Goal: Task Accomplishment & Management: Complete application form

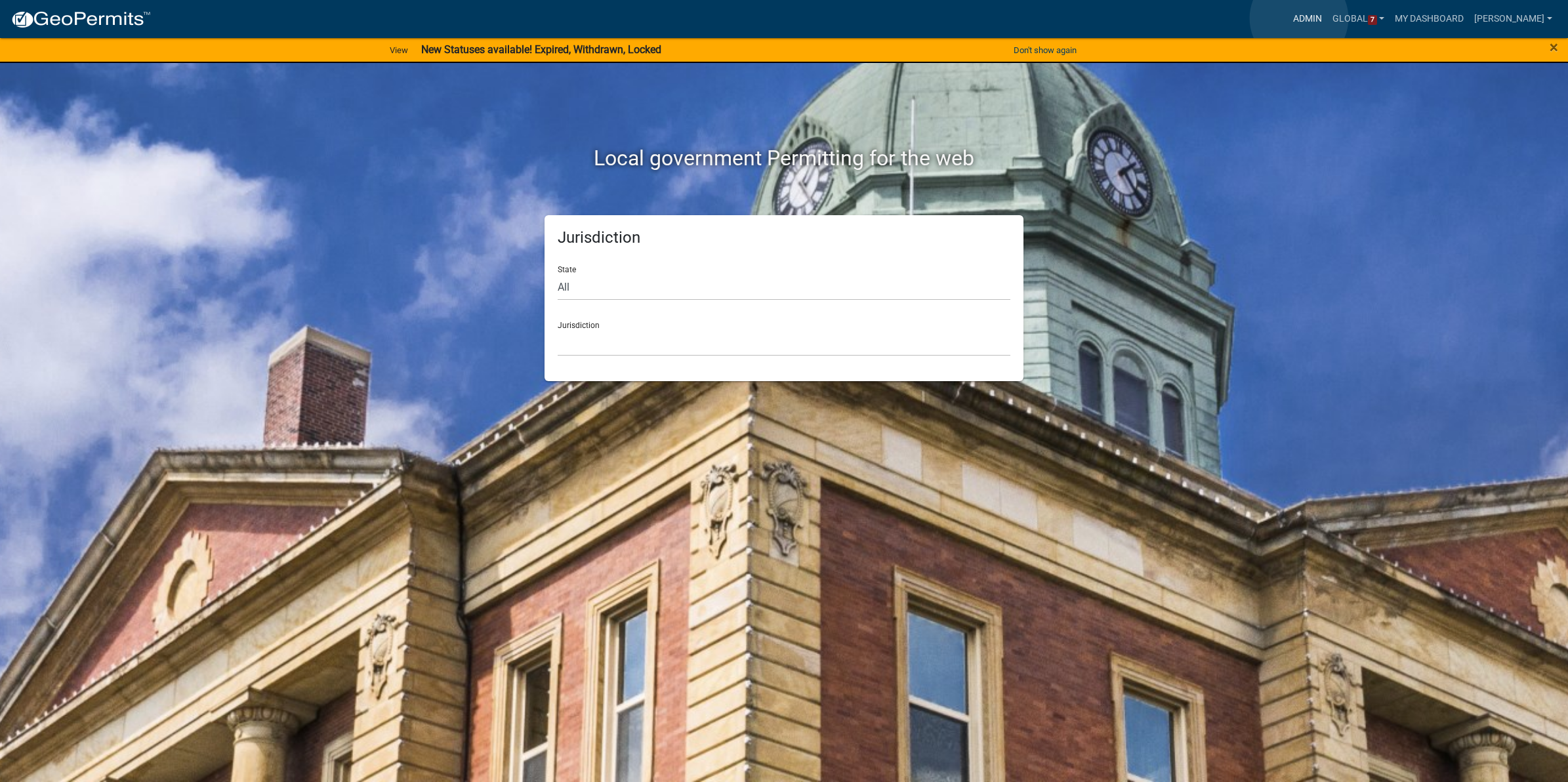
click at [1297, 18] on link "Admin" at bounding box center [1307, 18] width 39 height 25
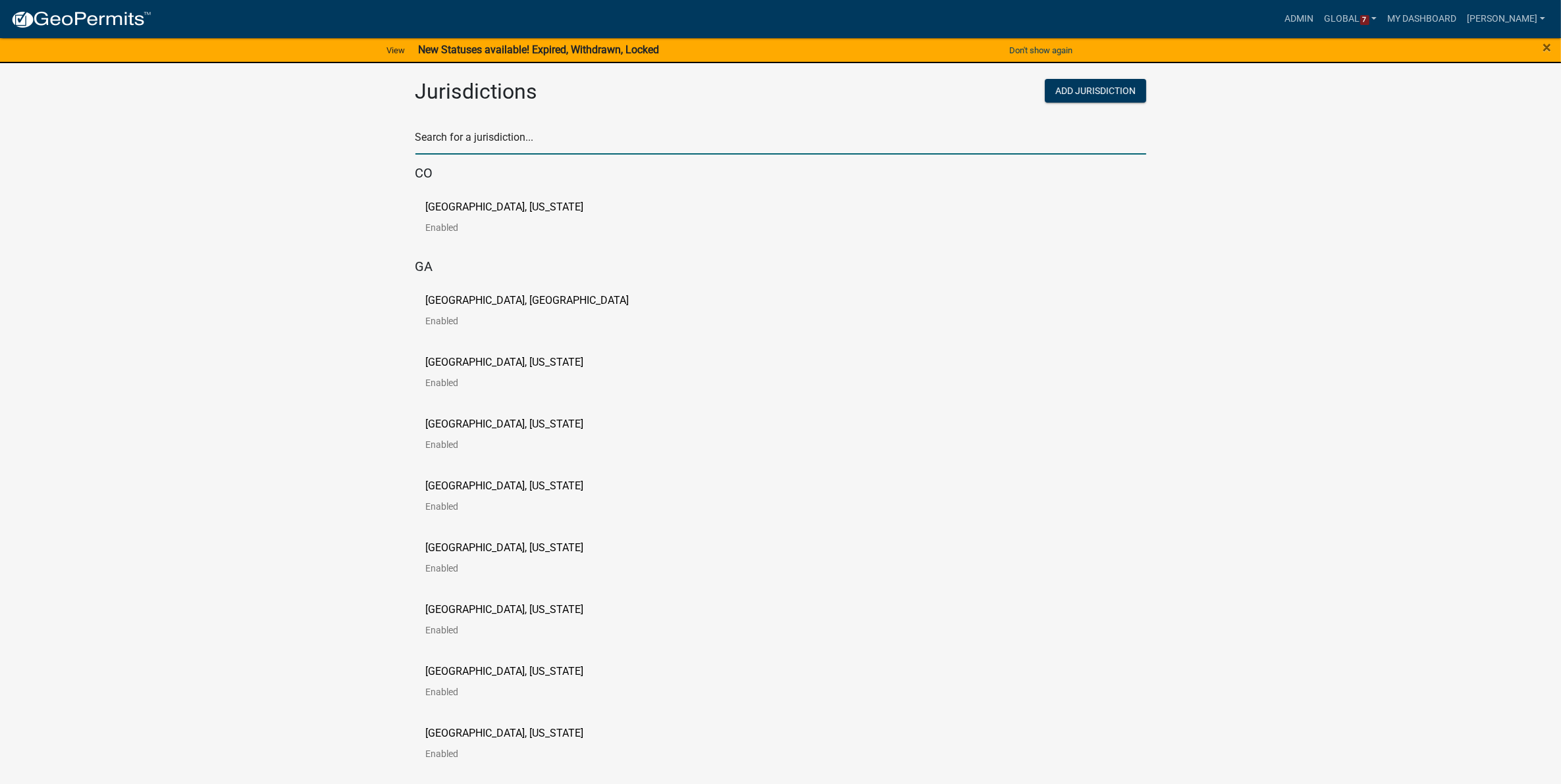
click at [788, 149] on input "text" at bounding box center [780, 141] width 731 height 27
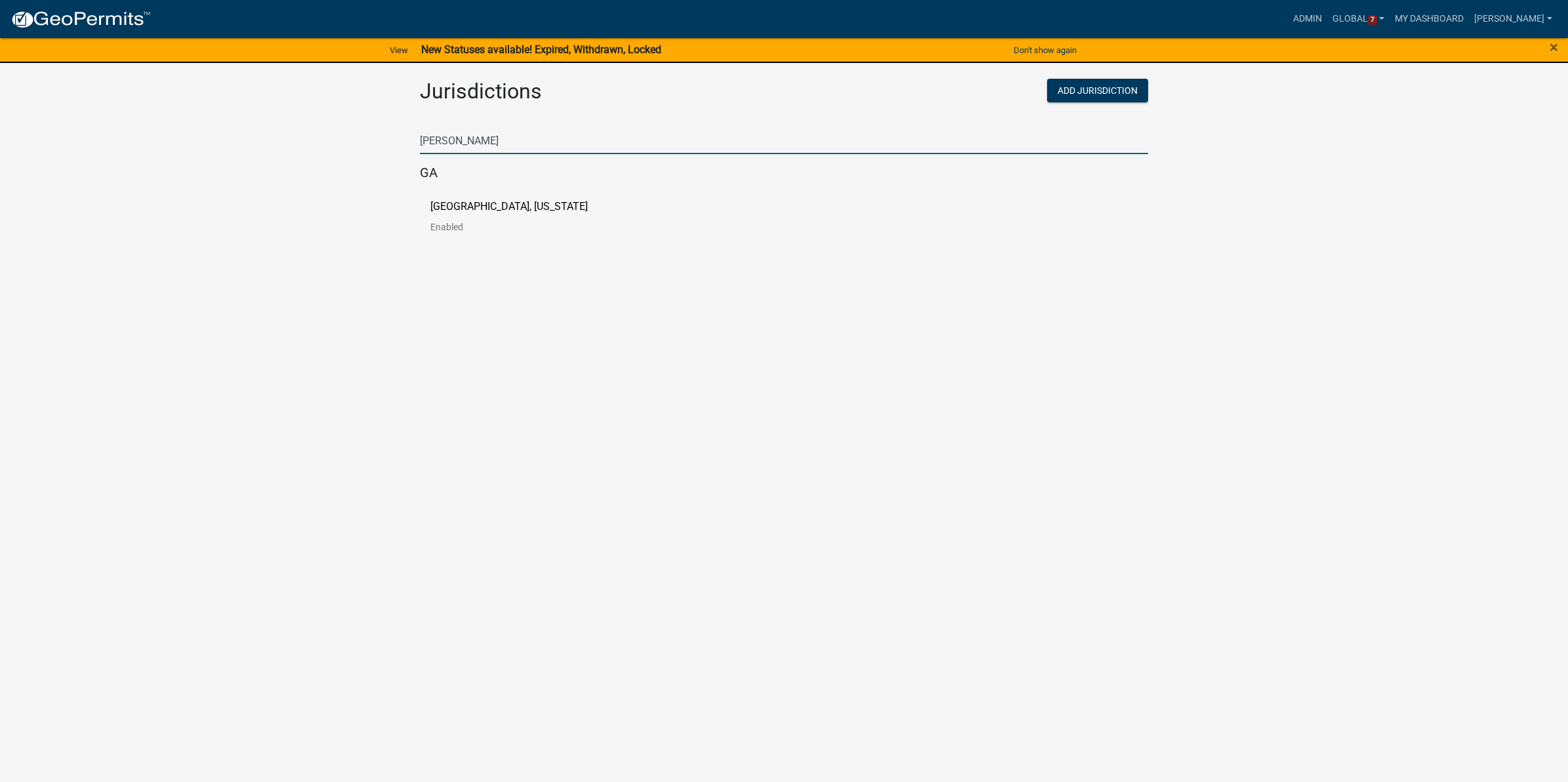
type input "putnam"
click at [521, 207] on p "Putnam County, Georgia" at bounding box center [509, 206] width 158 height 10
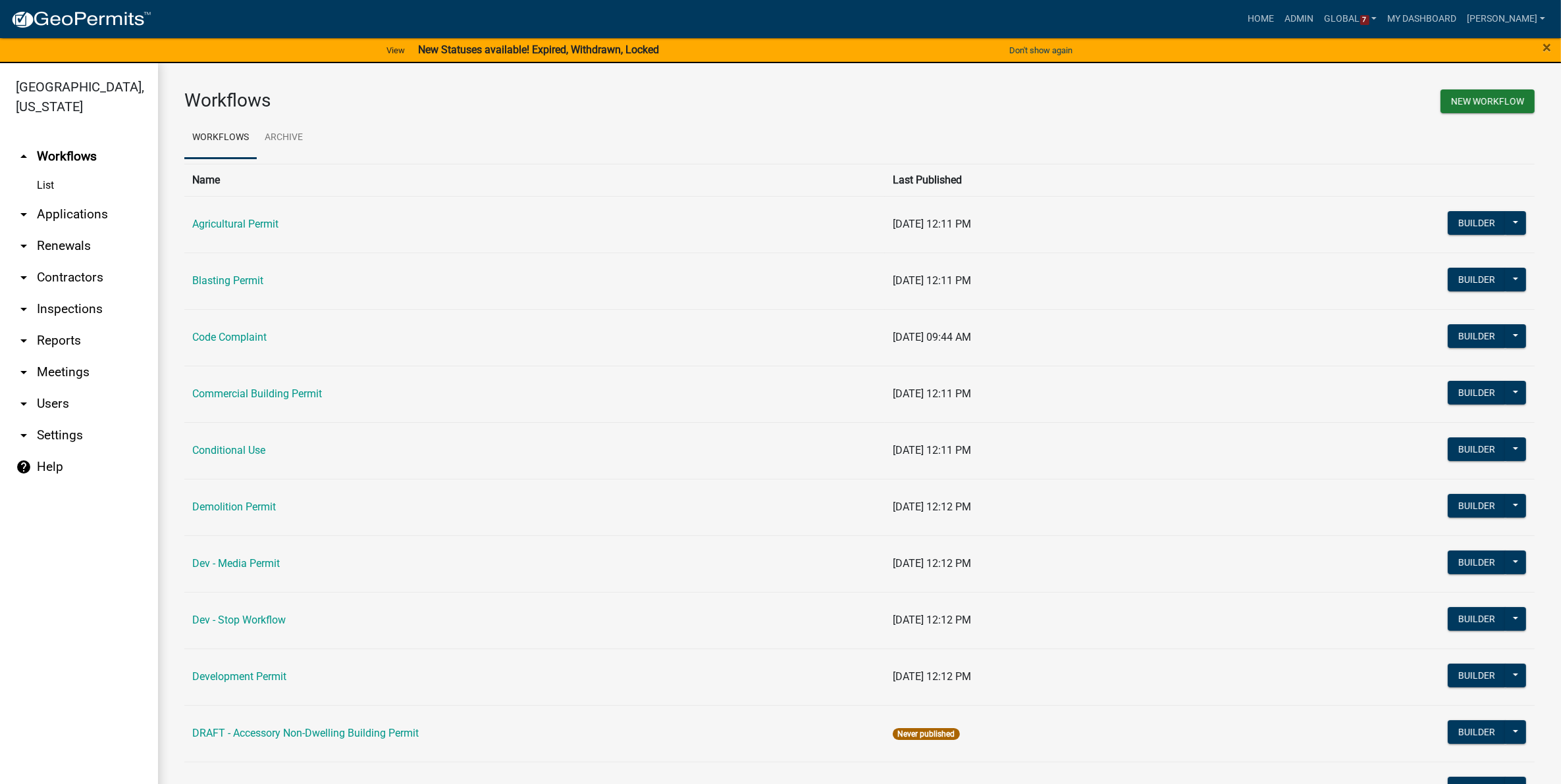
click at [89, 209] on link "arrow_drop_down Applications" at bounding box center [79, 215] width 158 height 32
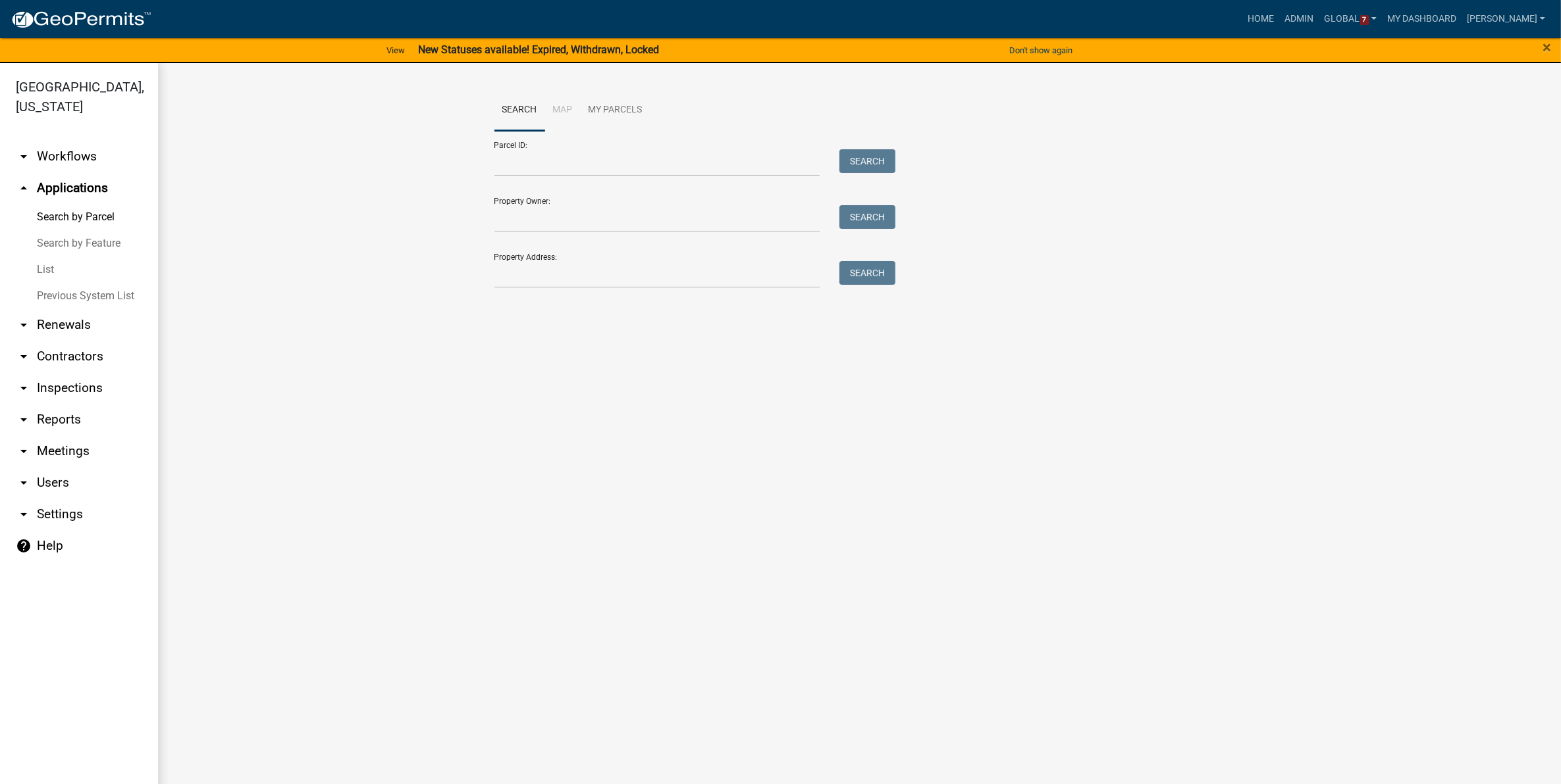
click at [46, 263] on link "List" at bounding box center [79, 269] width 158 height 26
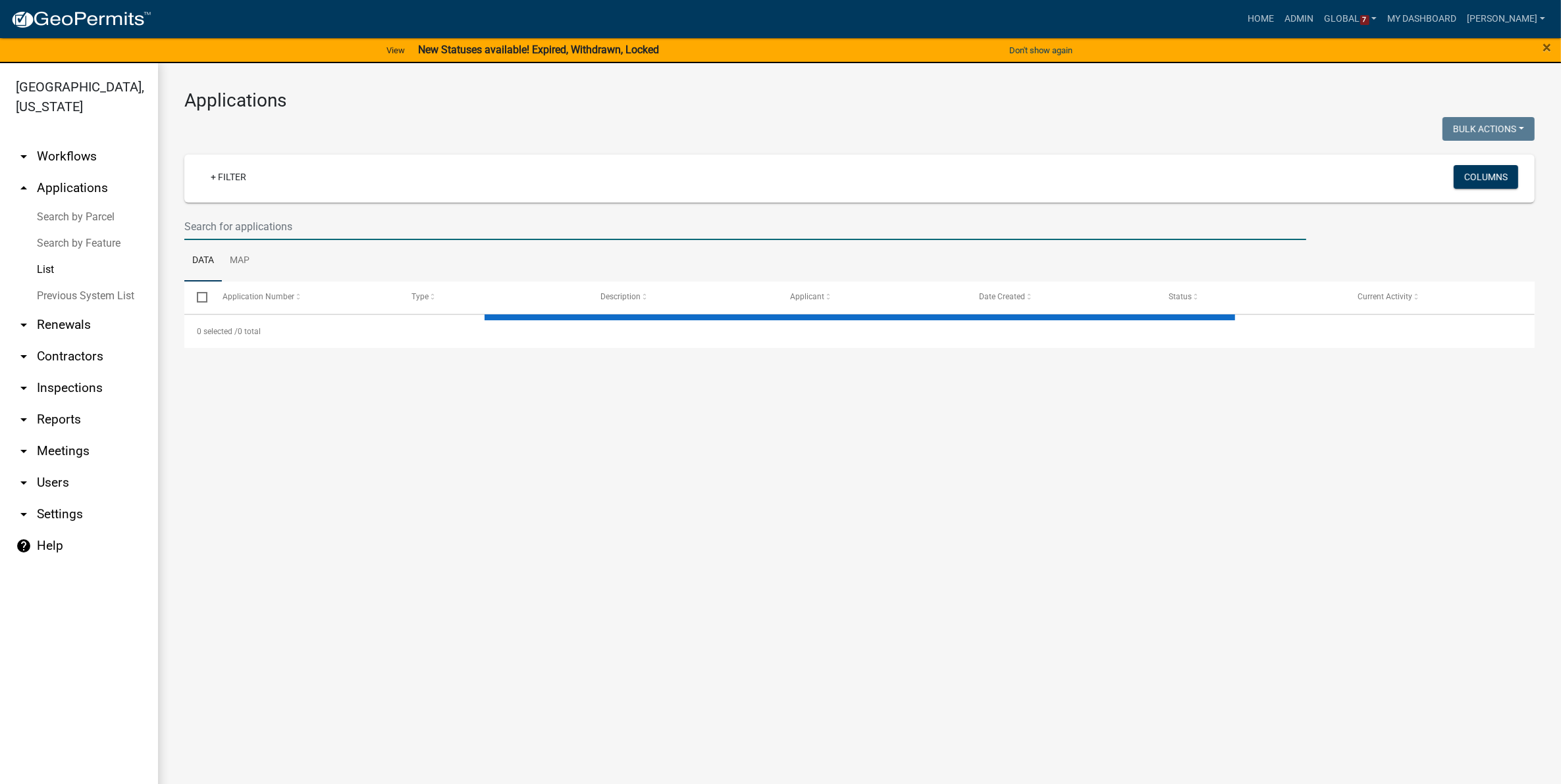
click at [300, 224] on input "text" at bounding box center [745, 227] width 1122 height 27
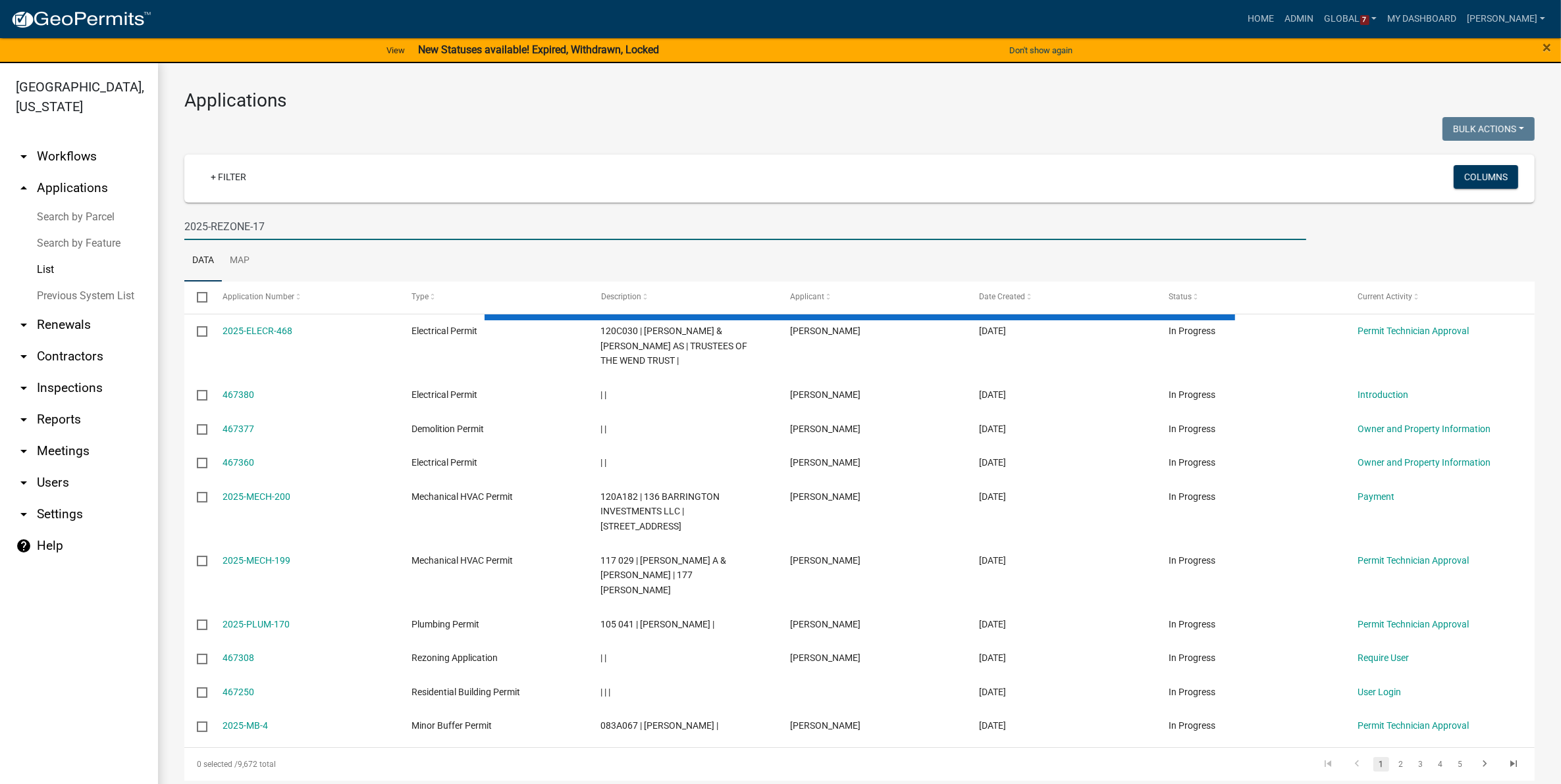
type input "2025-REZONE-17"
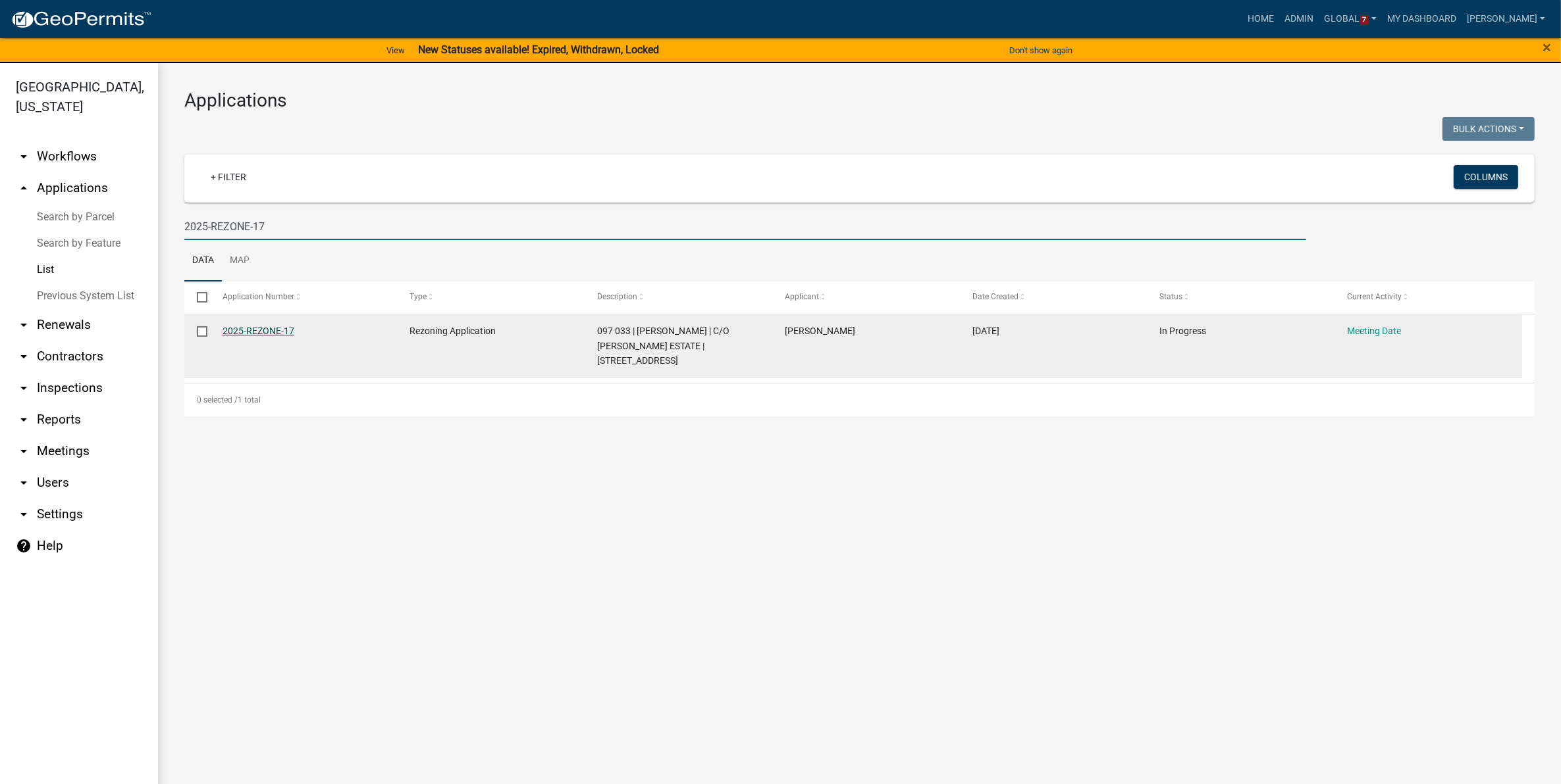
click at [248, 327] on link "2025-REZONE-17" at bounding box center [259, 331] width 72 height 10
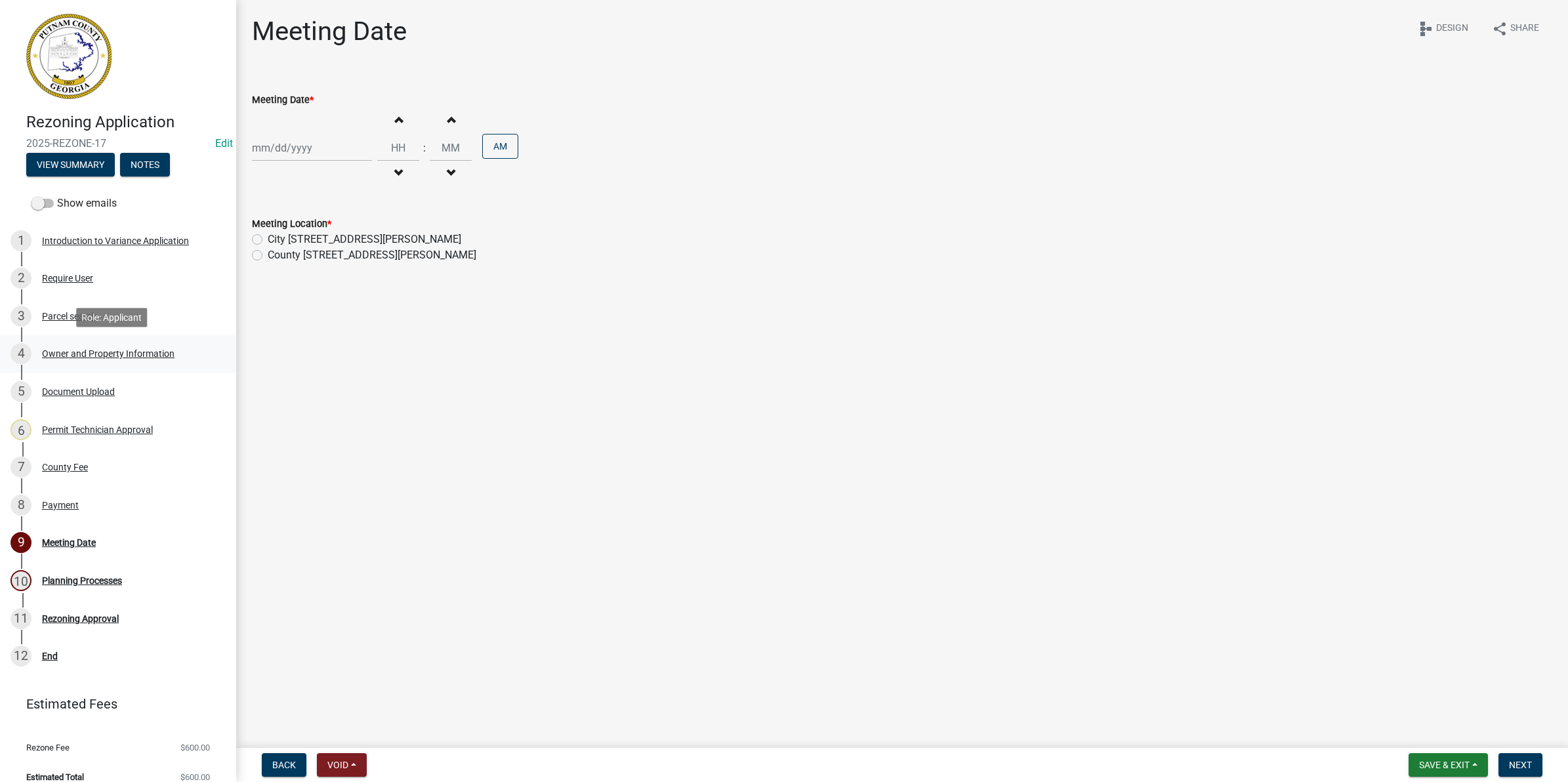
click at [110, 346] on div "4 Owner and Property Information" at bounding box center [112, 354] width 205 height 21
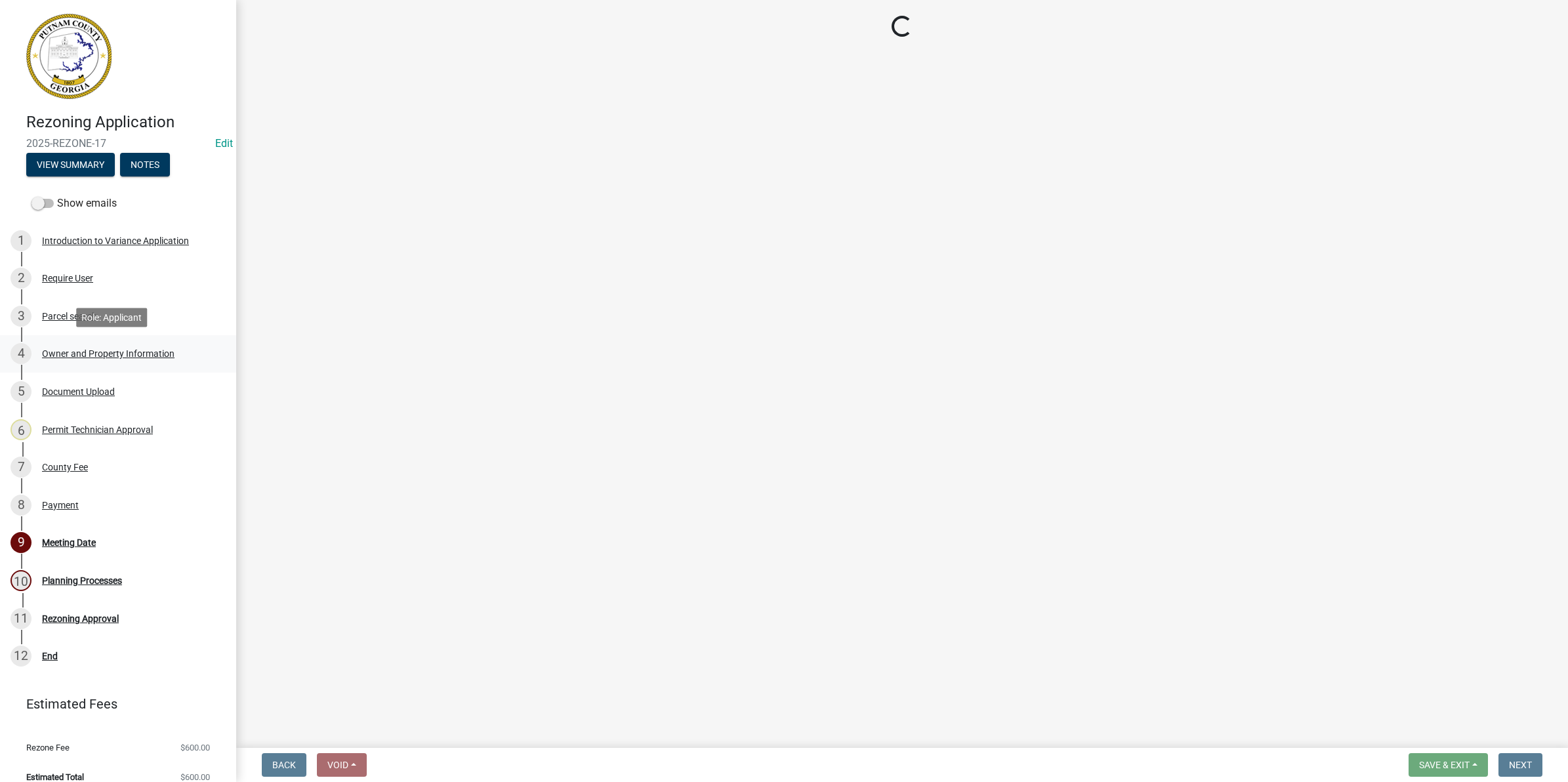
select select "a4366e26-0f82-401b-a682-956e4112ff86"
select select "83394b22-4a11-496c-8e5c-75ade2e72faf"
select select "469c5908-2854-42d5-89ed-bee7fc26529e"
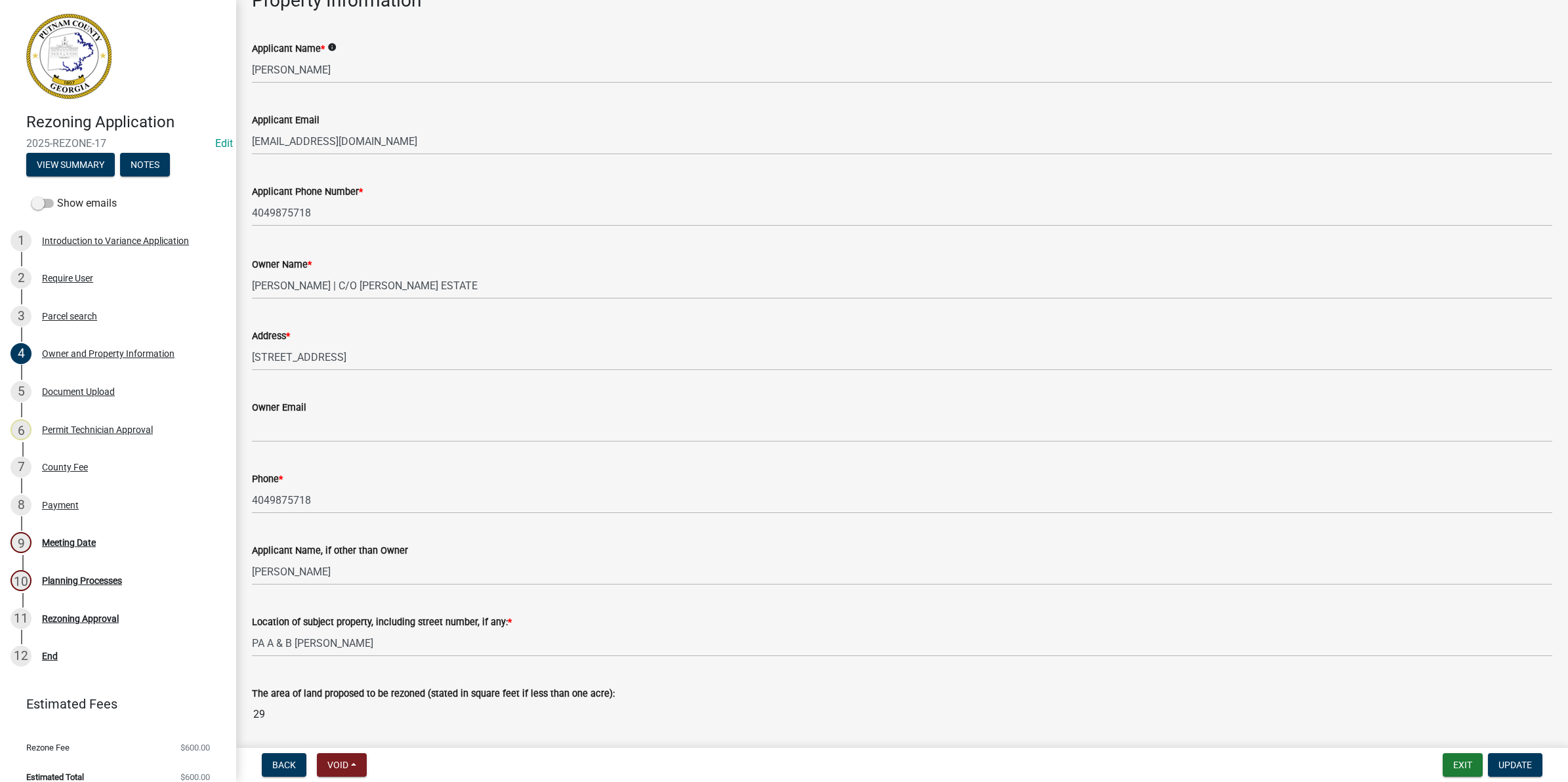
scroll to position [164, 0]
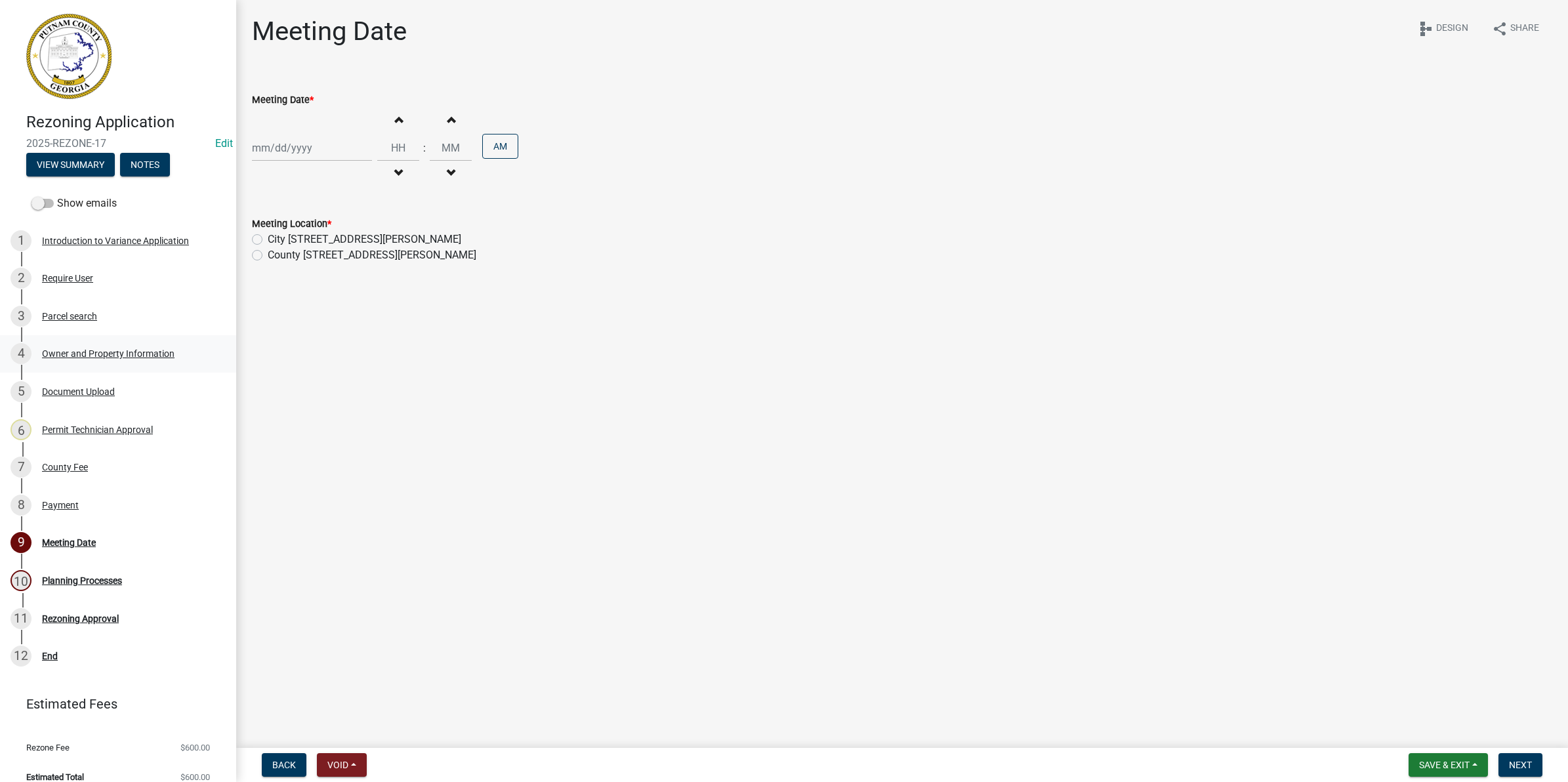
click at [132, 346] on div "4 Owner and Property Information" at bounding box center [112, 354] width 205 height 21
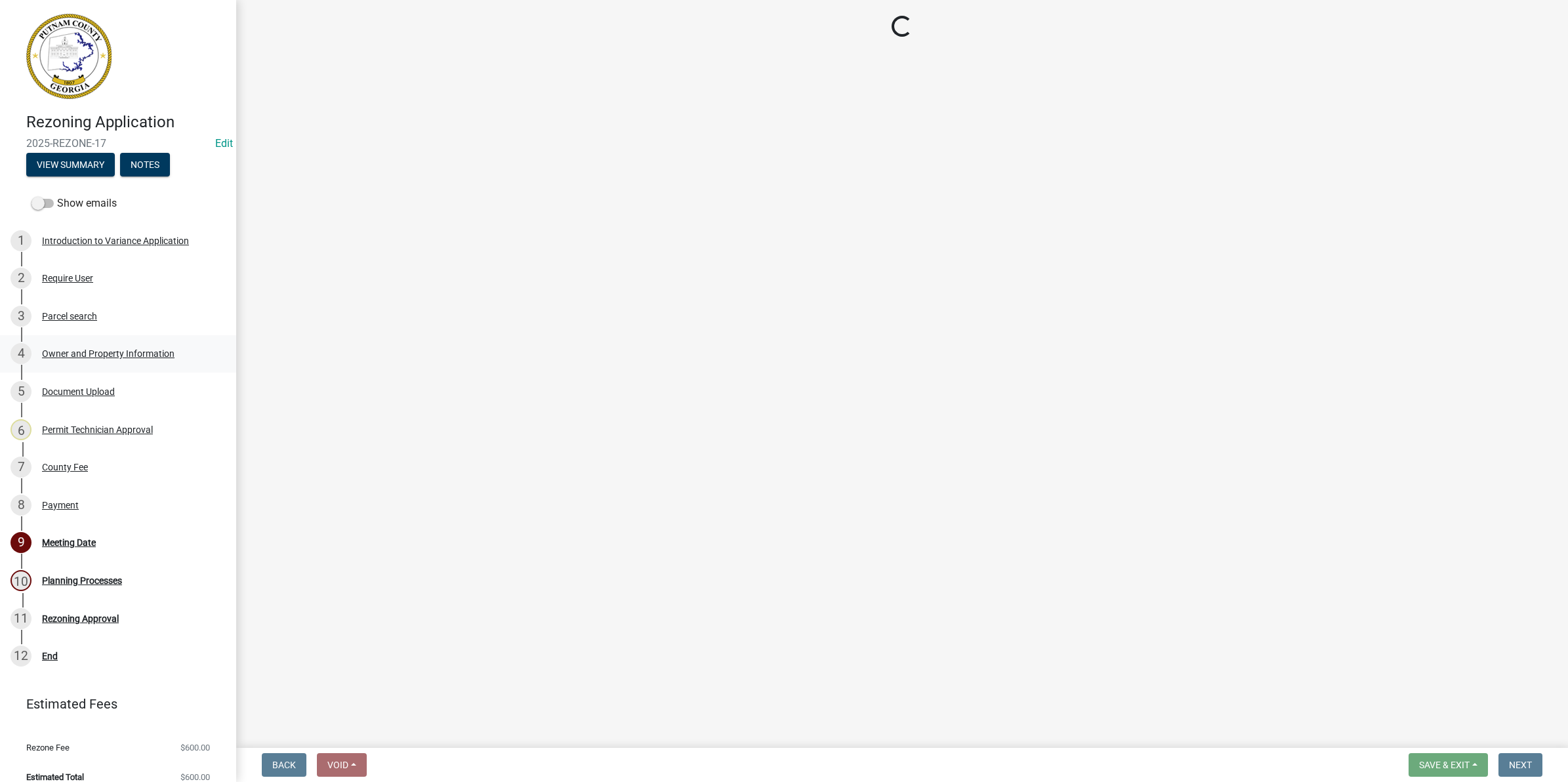
select select "a4366e26-0f82-401b-a682-956e4112ff86"
select select "83394b22-4a11-496c-8e5c-75ade2e72faf"
select select "469c5908-2854-42d5-89ed-bee7fc26529e"
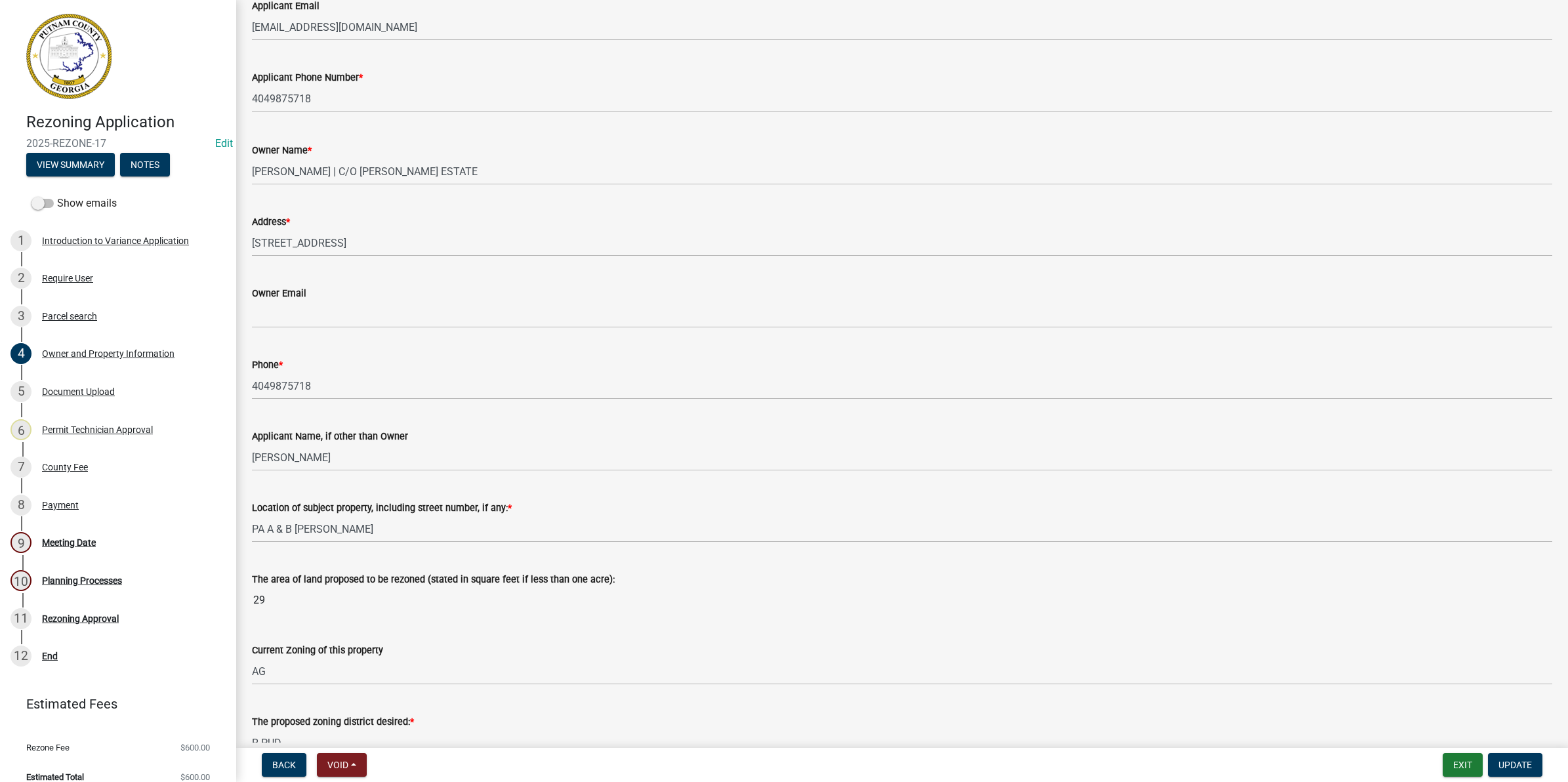
scroll to position [246, 0]
